Goal: Transaction & Acquisition: Download file/media

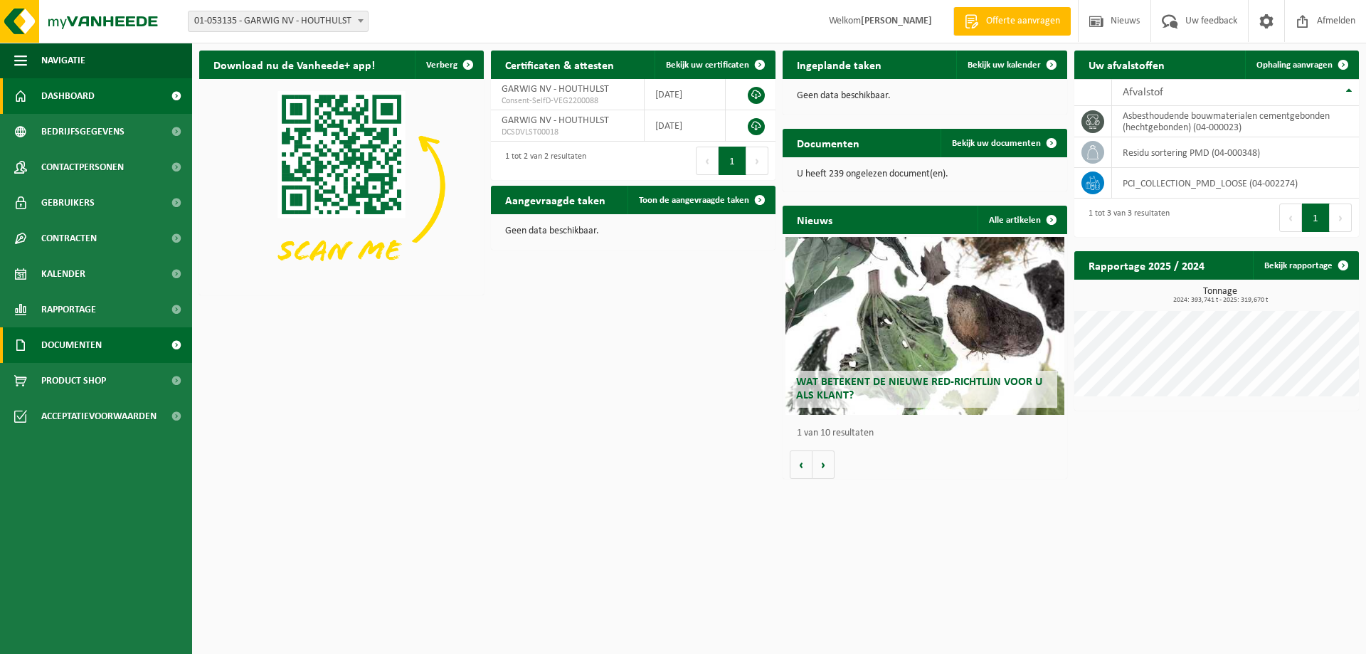
click at [100, 347] on span "Documenten" at bounding box center [71, 345] width 60 height 36
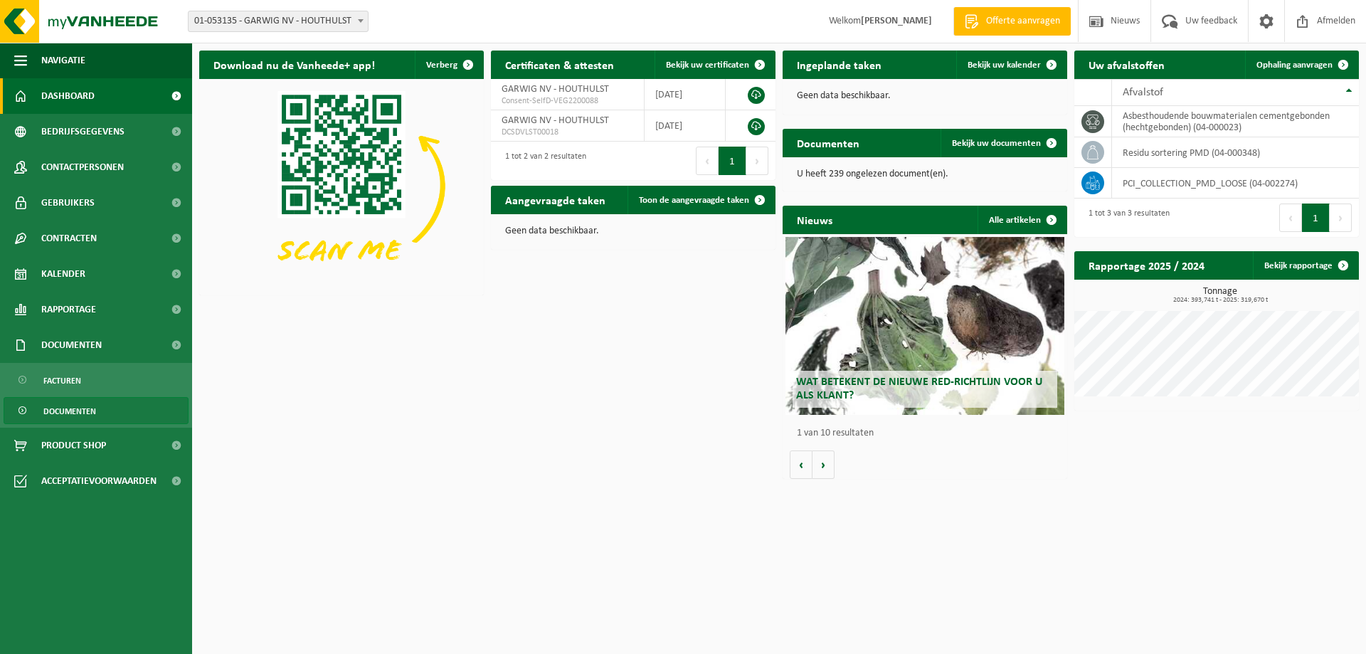
click at [72, 413] on span "Documenten" at bounding box center [69, 411] width 53 height 27
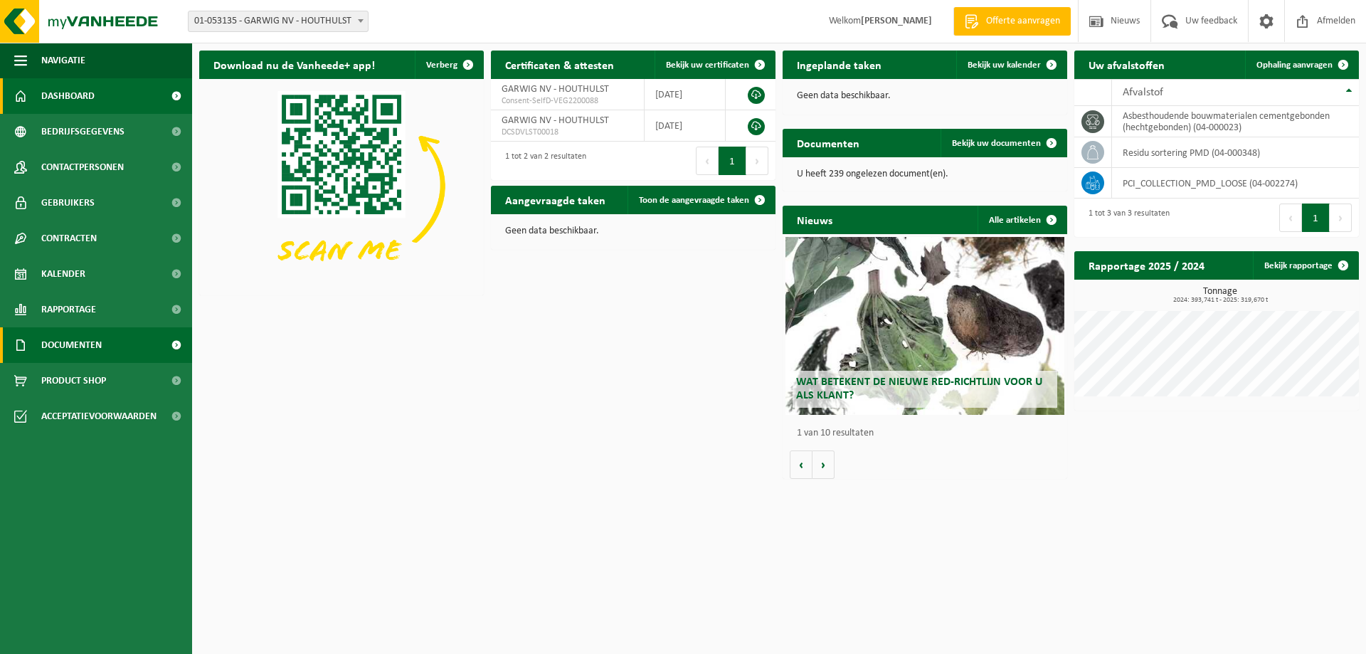
click at [93, 354] on span "Documenten" at bounding box center [71, 345] width 60 height 36
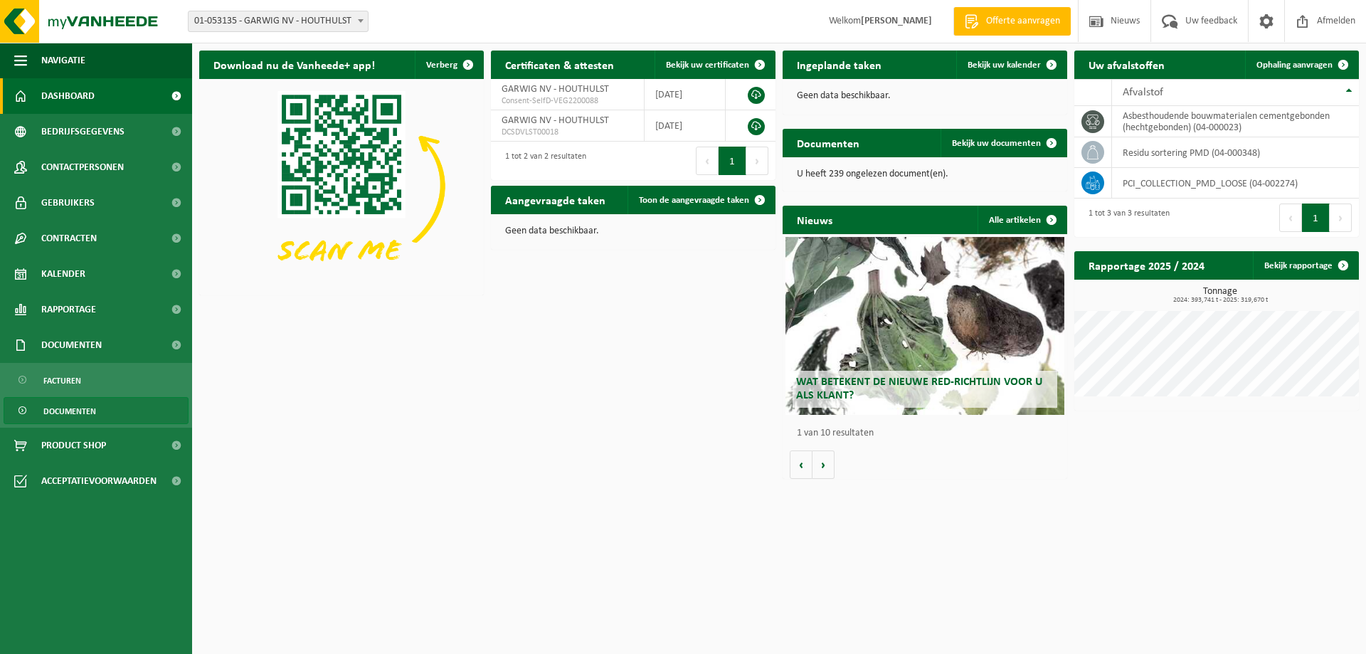
click at [105, 420] on link "Documenten" at bounding box center [96, 410] width 185 height 27
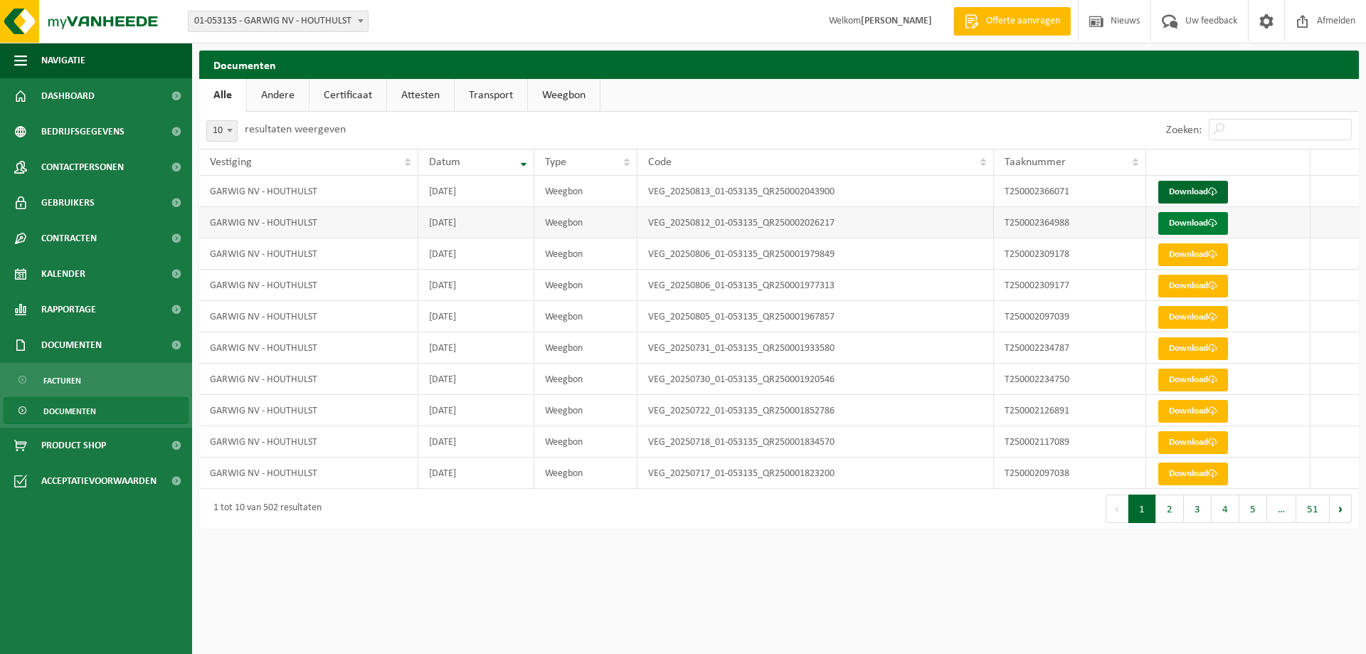
click at [1204, 221] on link "Download" at bounding box center [1193, 223] width 70 height 23
click at [1198, 196] on link "Download" at bounding box center [1193, 192] width 70 height 23
